Goal: Information Seeking & Learning: Learn about a topic

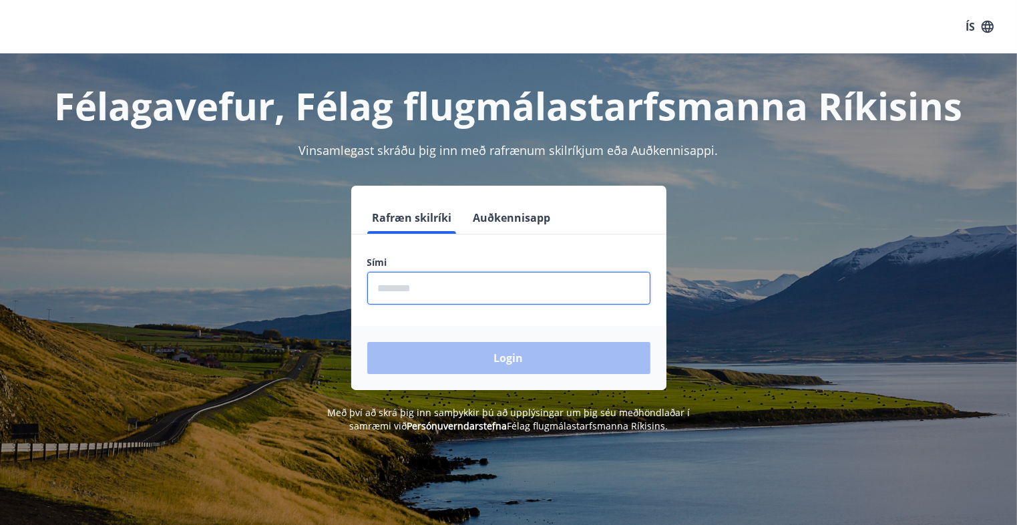
click at [512, 292] on input "phone" at bounding box center [508, 288] width 283 height 33
type input "********"
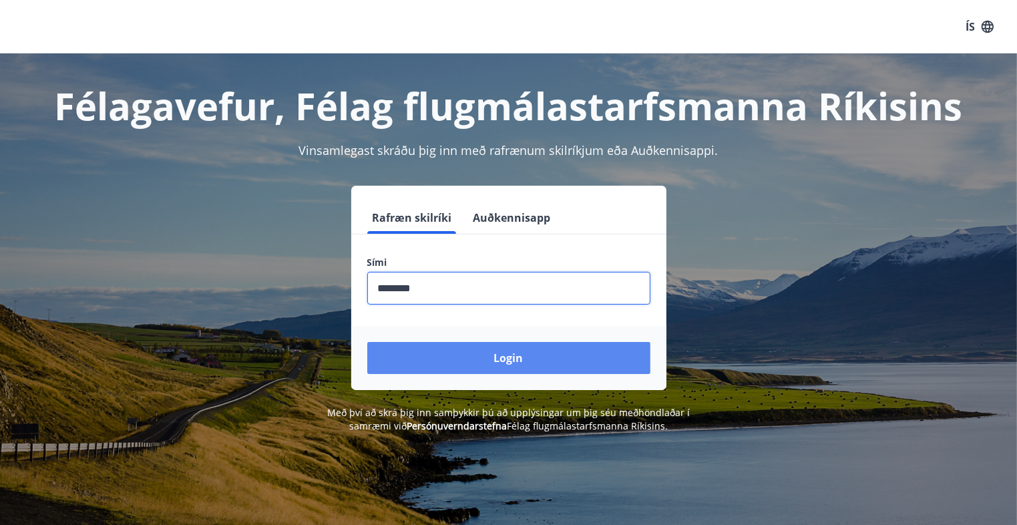
click at [539, 363] on button "Login" at bounding box center [508, 358] width 283 height 32
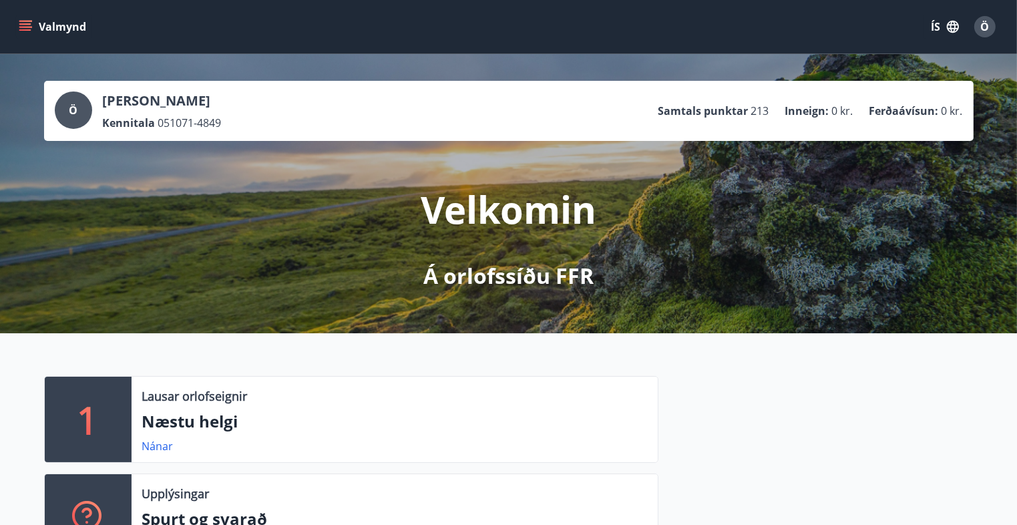
click at [27, 21] on icon "menu" at bounding box center [26, 21] width 15 height 1
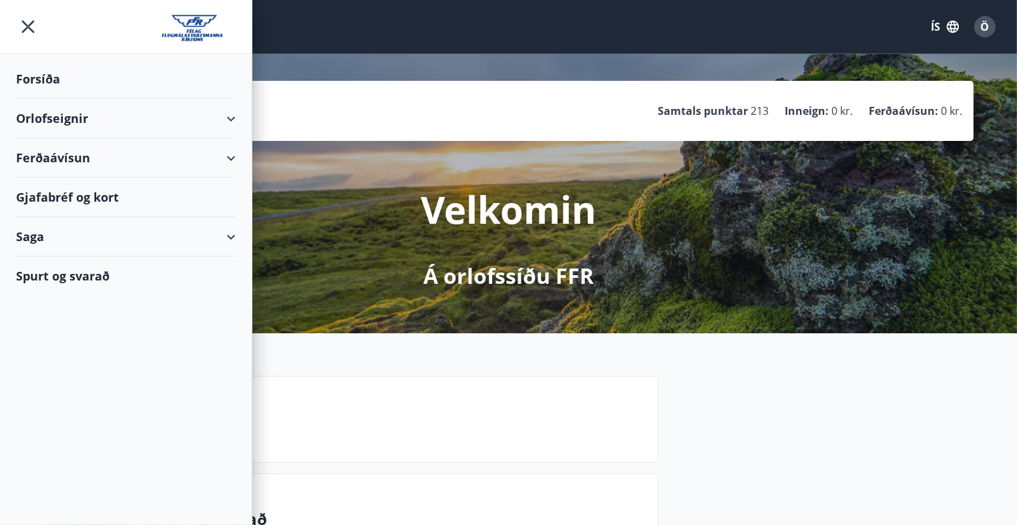
click at [92, 280] on div "Spurt og svarað" at bounding box center [126, 275] width 220 height 39
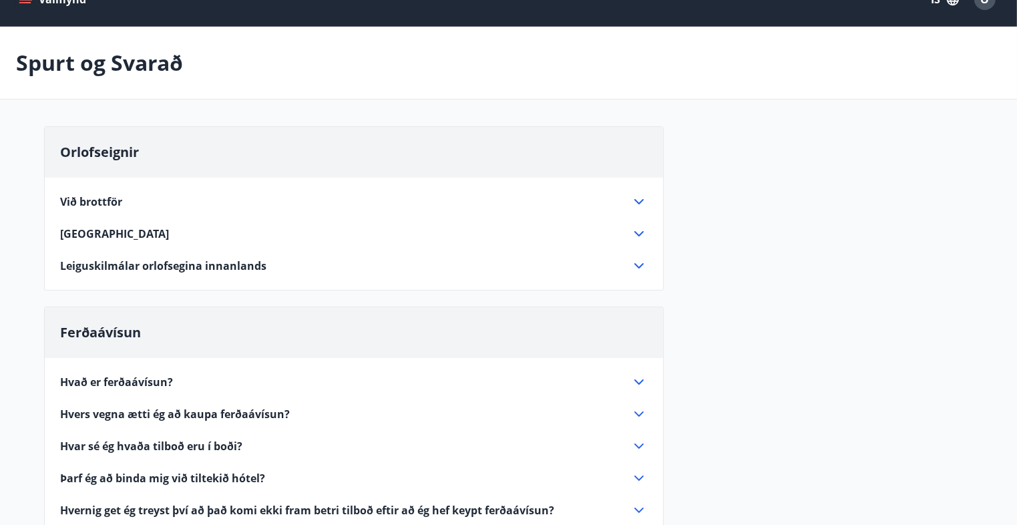
scroll to position [23, 0]
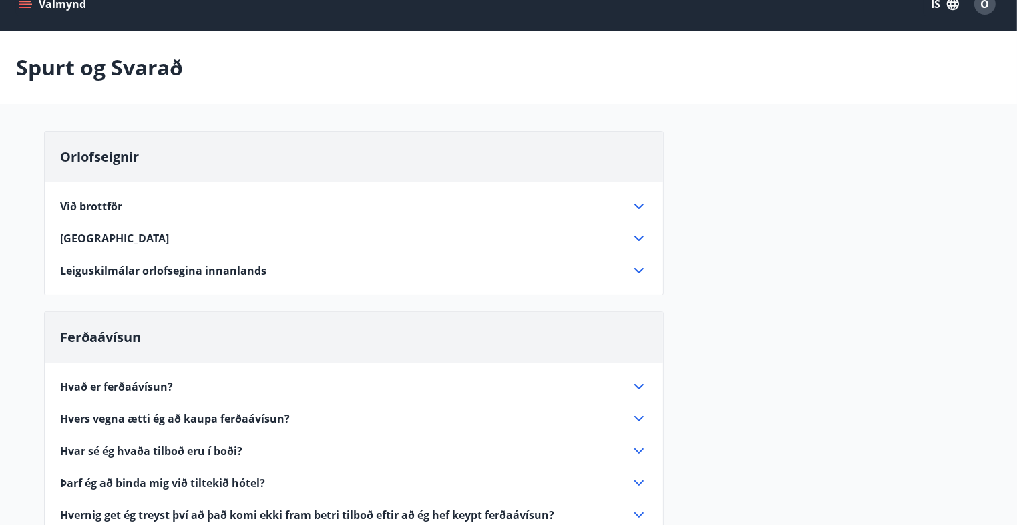
click at [32, 6] on button "Valmynd" at bounding box center [53, 4] width 75 height 24
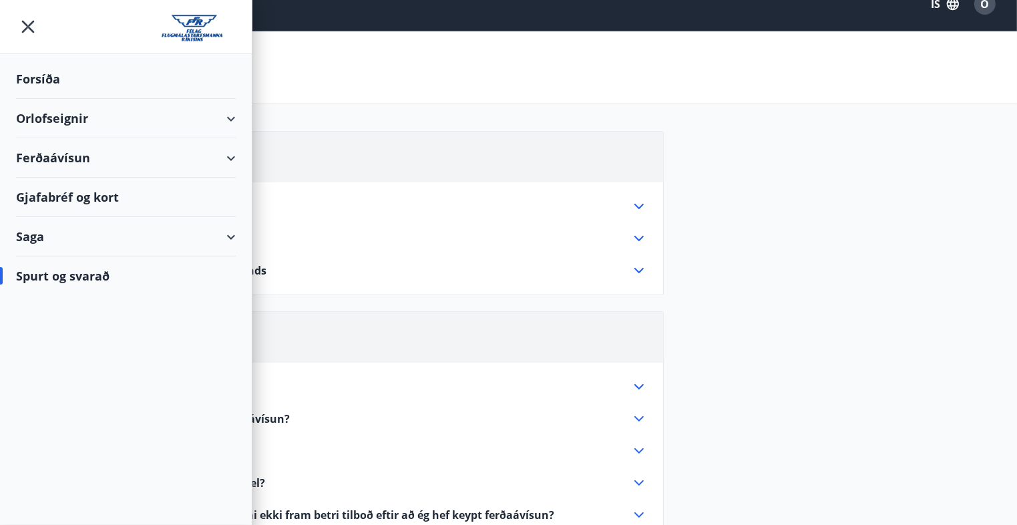
click at [57, 73] on div "Forsíða" at bounding box center [126, 78] width 220 height 39
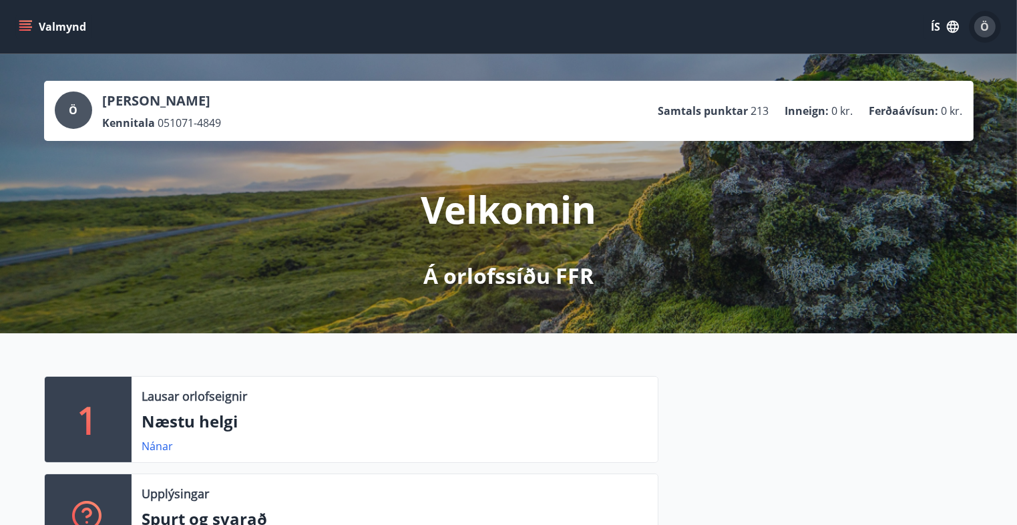
click at [979, 26] on div "Ö" at bounding box center [984, 26] width 21 height 21
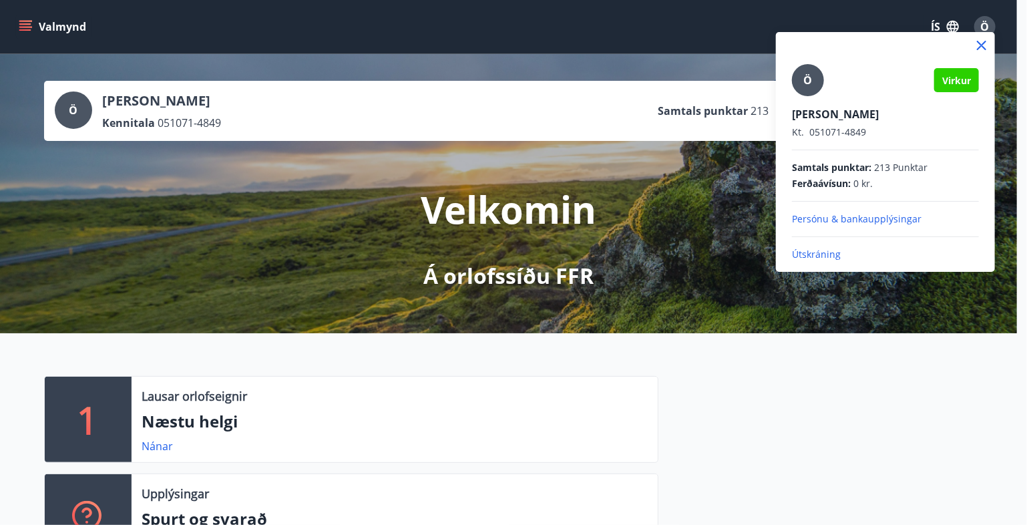
click at [29, 30] on div at bounding box center [513, 262] width 1027 height 525
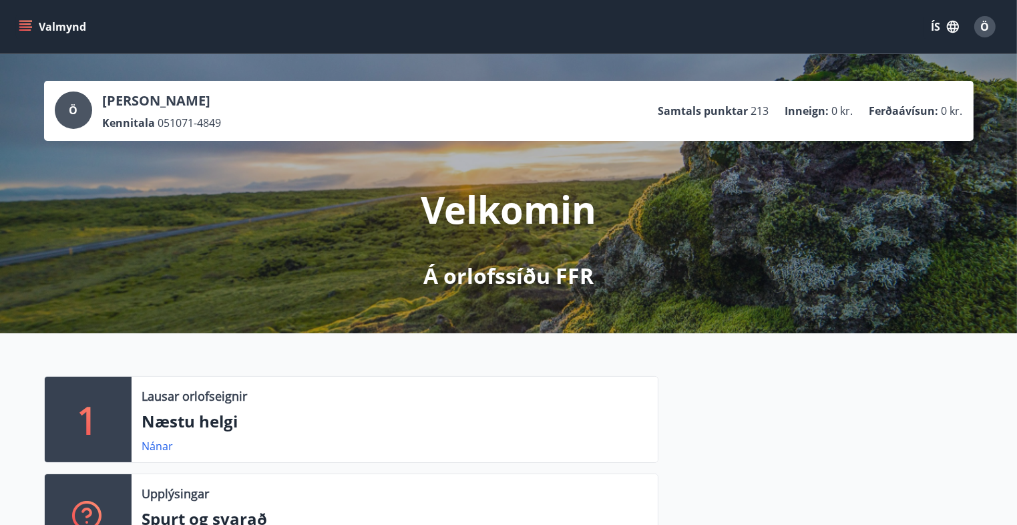
click at [27, 27] on icon "menu" at bounding box center [25, 26] width 13 height 13
